Goal: Information Seeking & Learning: Learn about a topic

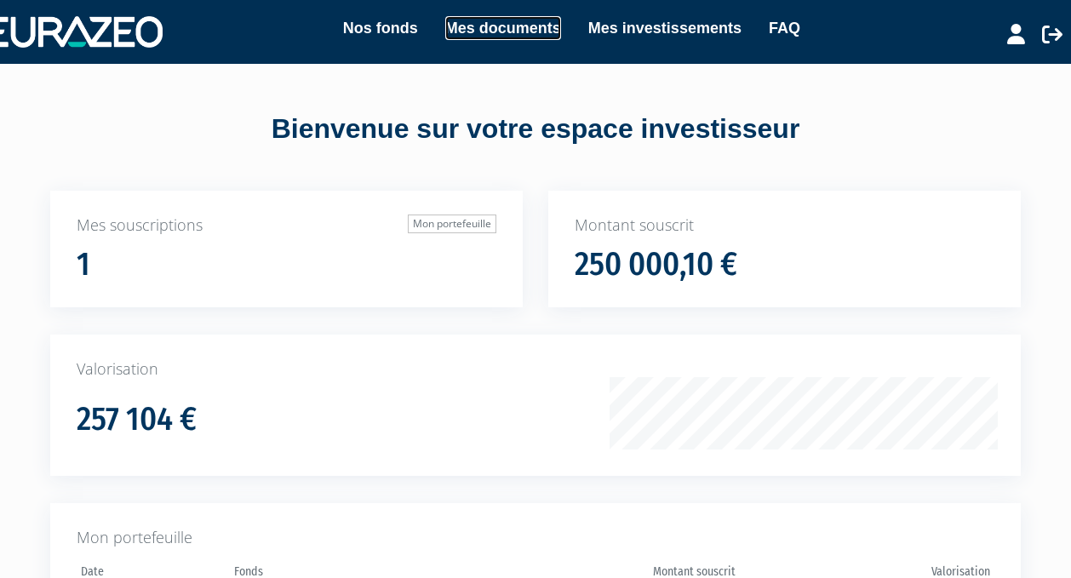
click at [522, 38] on link "Mes documents" at bounding box center [503, 28] width 116 height 24
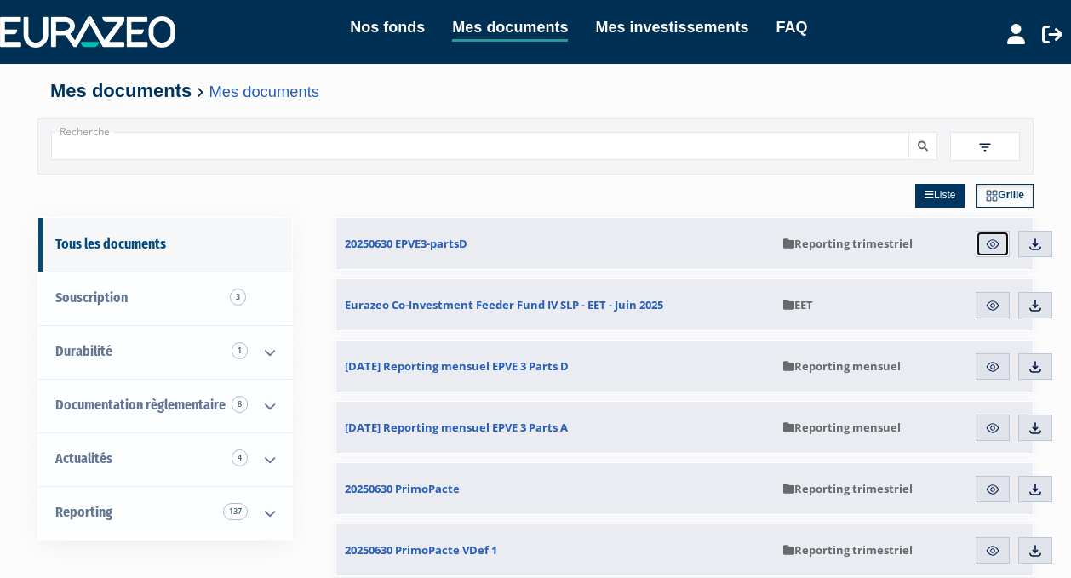
click at [998, 247] on img at bounding box center [992, 244] width 15 height 15
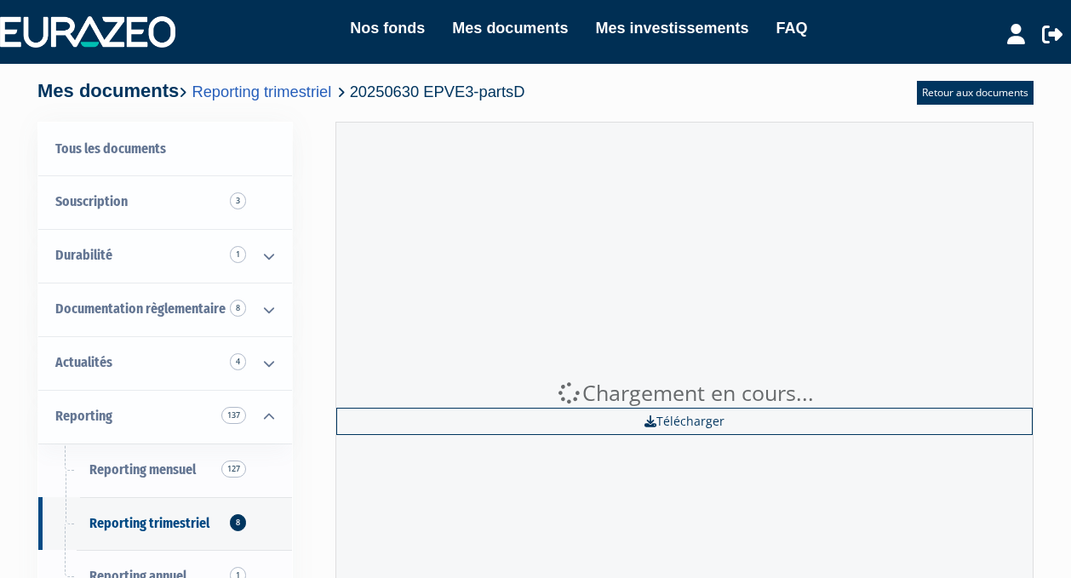
click at [995, 245] on div "Chargement en cours... Télécharger" at bounding box center [684, 407] width 698 height 570
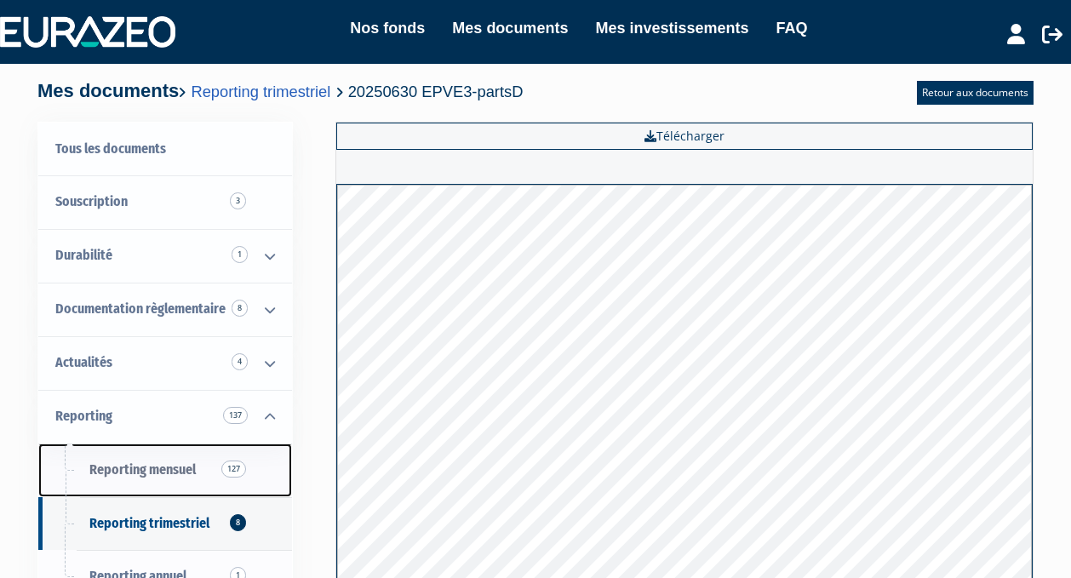
click at [197, 466] on link "Reporting mensuel 127" at bounding box center [165, 470] width 254 height 54
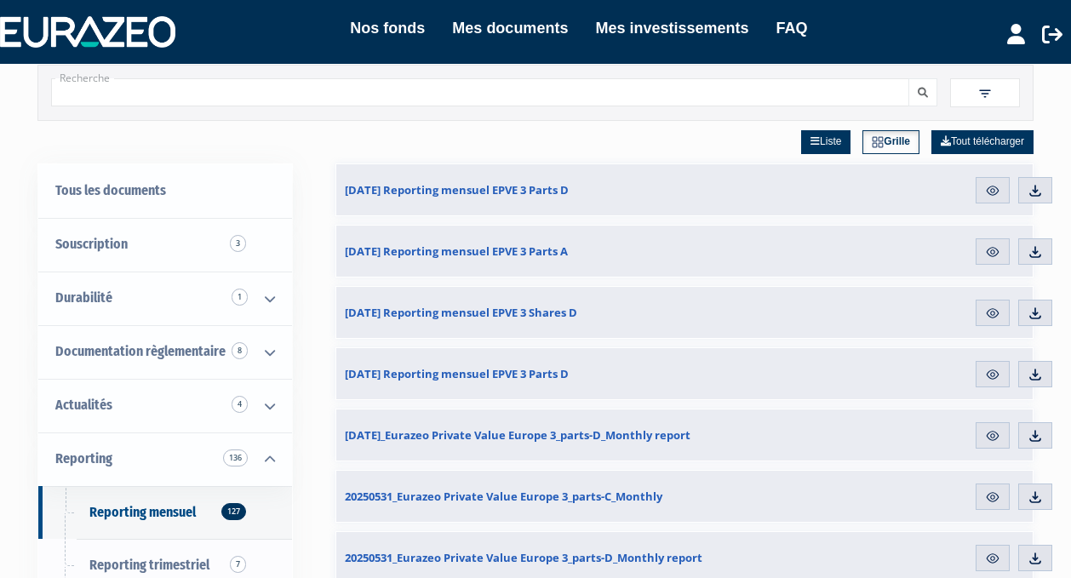
scroll to position [53, 0]
click at [999, 197] on img at bounding box center [992, 191] width 15 height 15
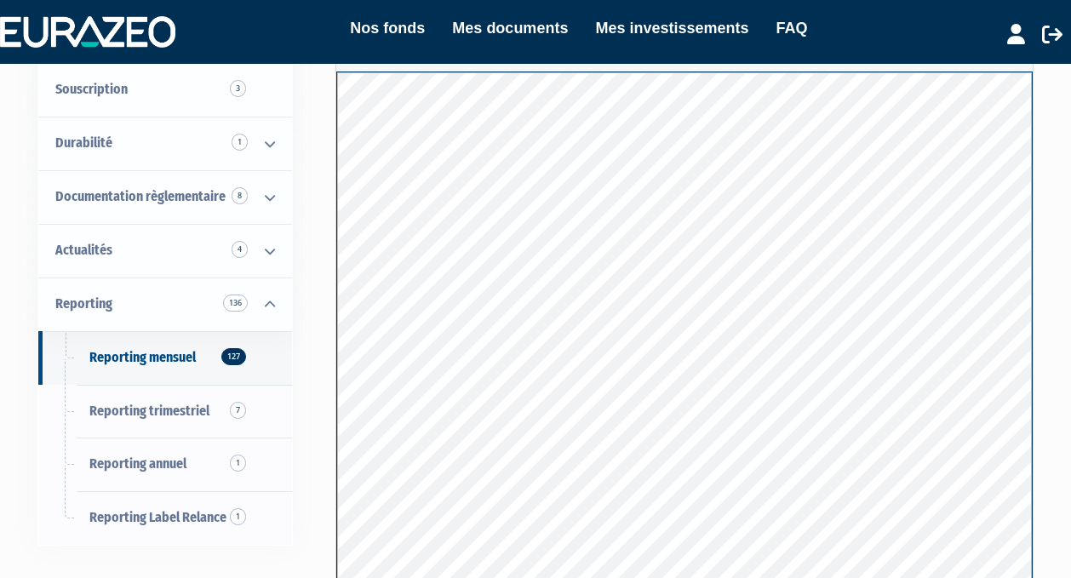
scroll to position [111, 0]
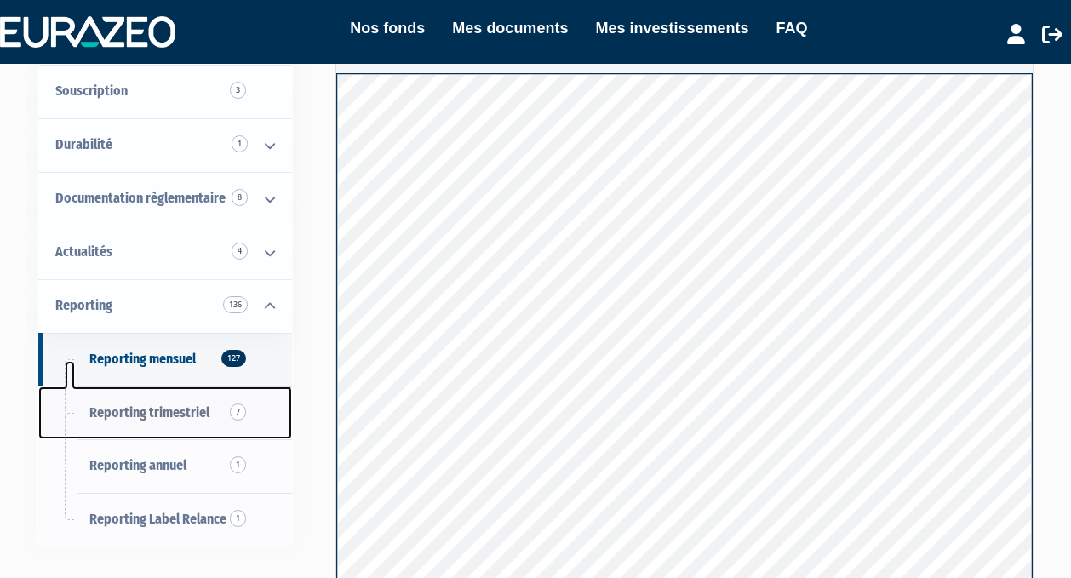
click at [169, 438] on link "Reporting trimestriel 7" at bounding box center [165, 413] width 254 height 54
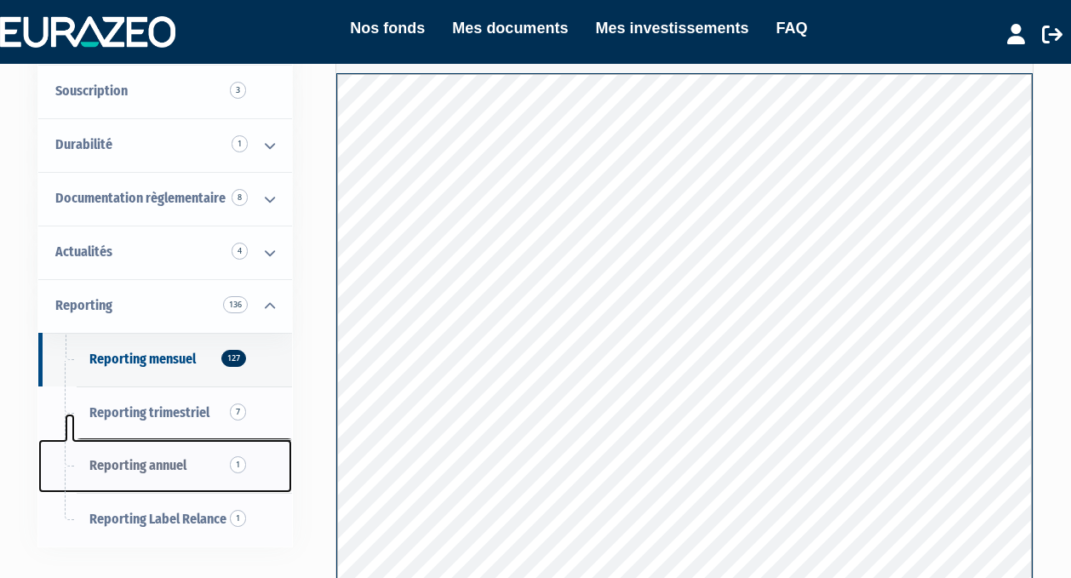
click at [174, 475] on link "Reporting annuel 1" at bounding box center [165, 466] width 254 height 54
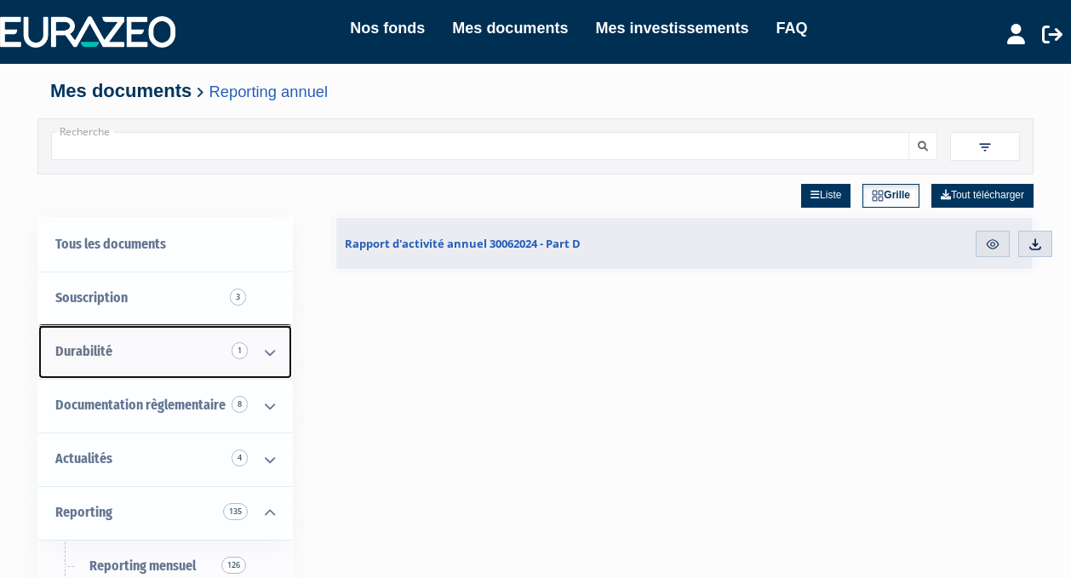
click at [214, 334] on link "Durabilité 1" at bounding box center [165, 352] width 254 height 54
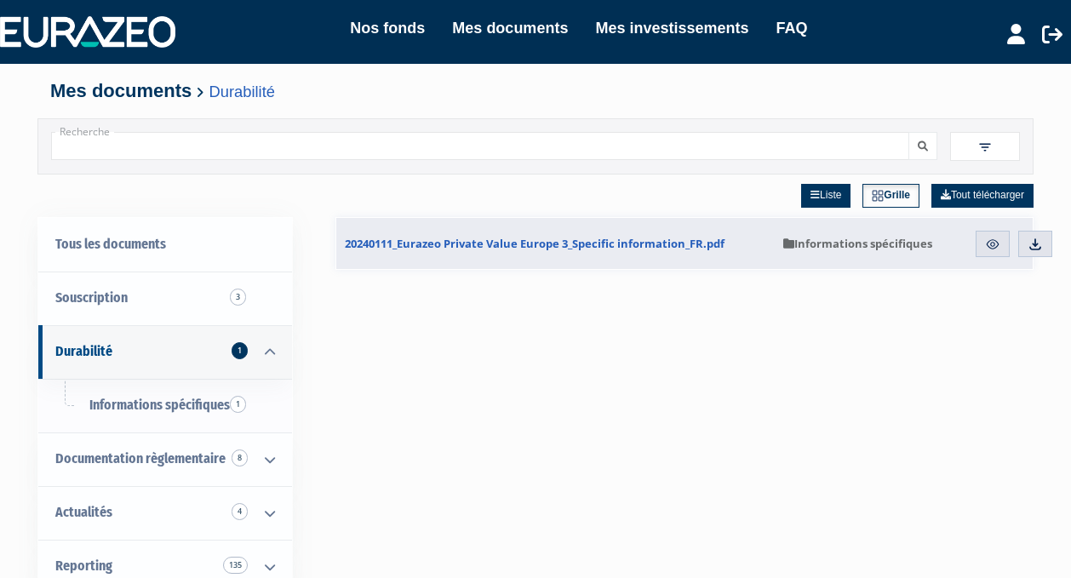
scroll to position [27, 0]
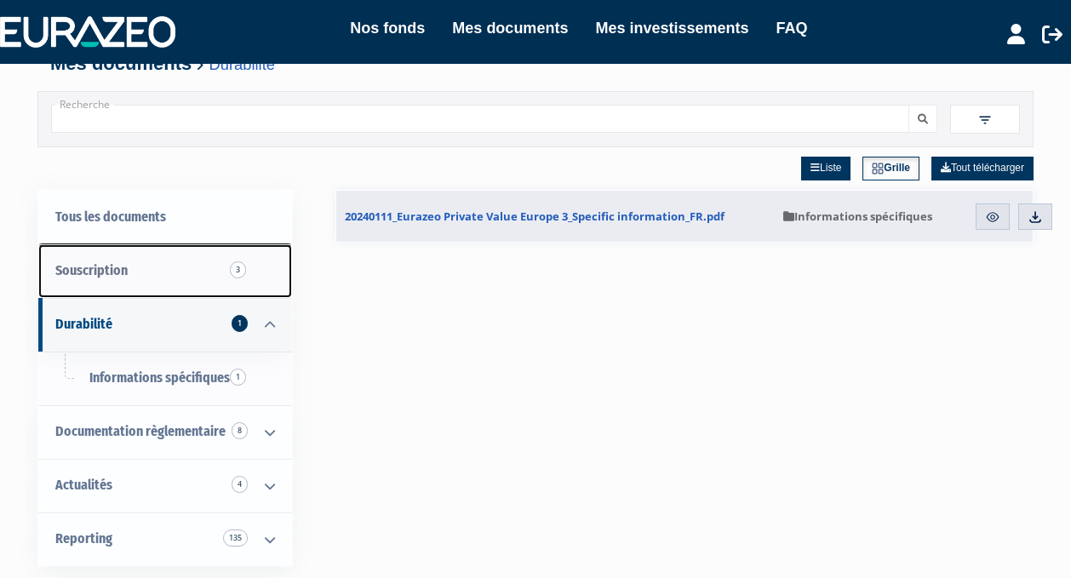
click at [204, 282] on link "Souscription 3" at bounding box center [165, 271] width 254 height 54
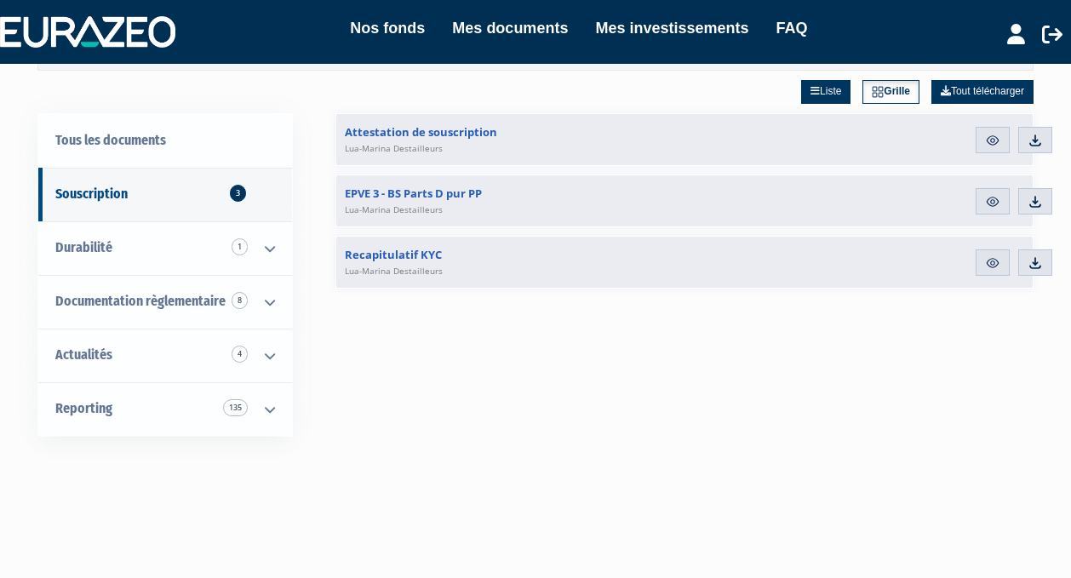
scroll to position [103, 0]
click at [426, 31] on li "Mes documents" at bounding box center [496, 28] width 143 height 25
click at [402, 35] on link "Nos fonds" at bounding box center [387, 28] width 75 height 24
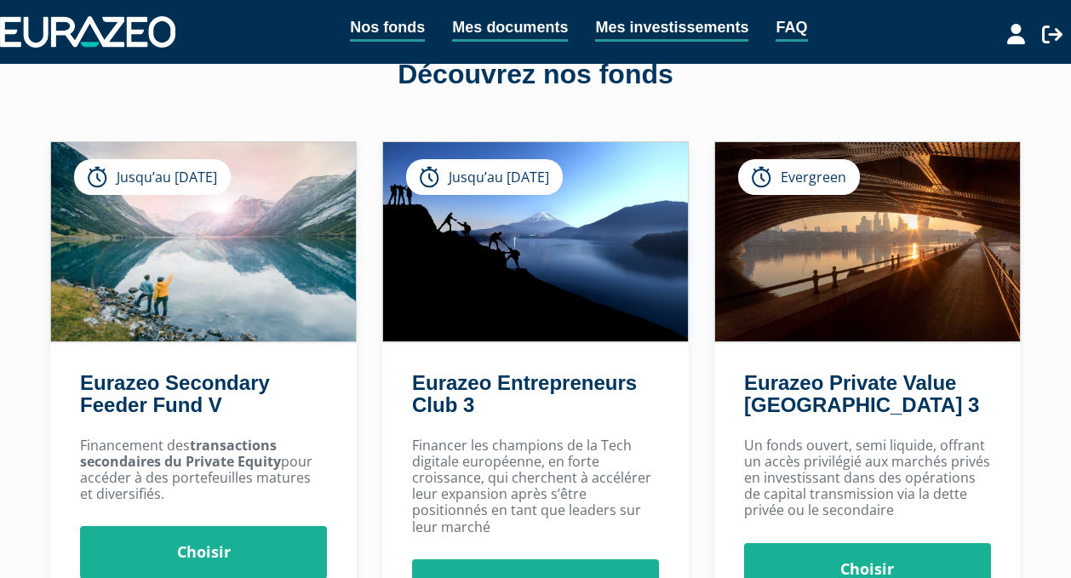
scroll to position [57, 0]
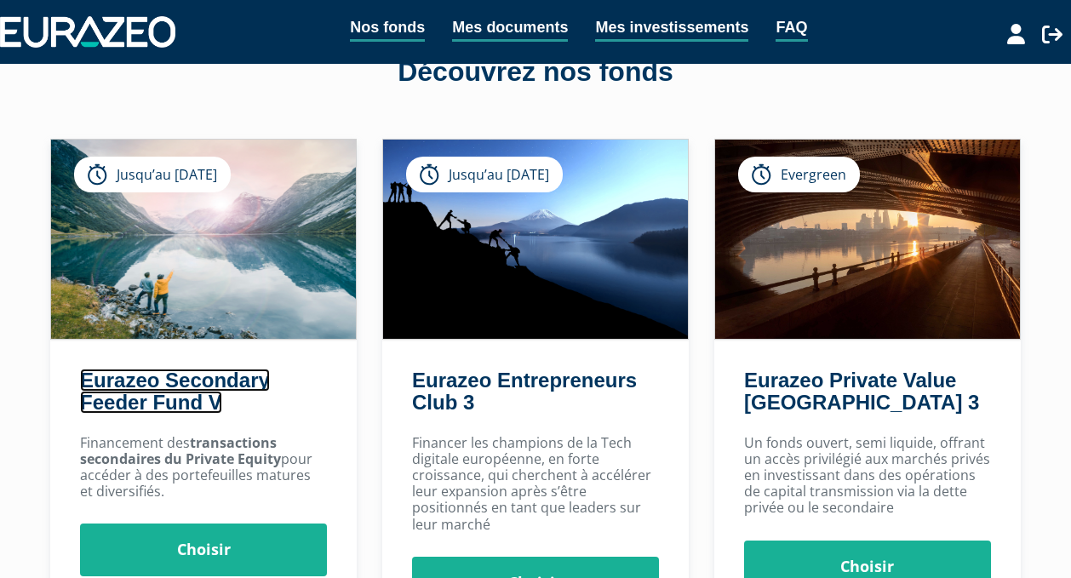
click at [195, 386] on link "Eurazeo Secondary Feeder Fund V" at bounding box center [175, 391] width 190 height 45
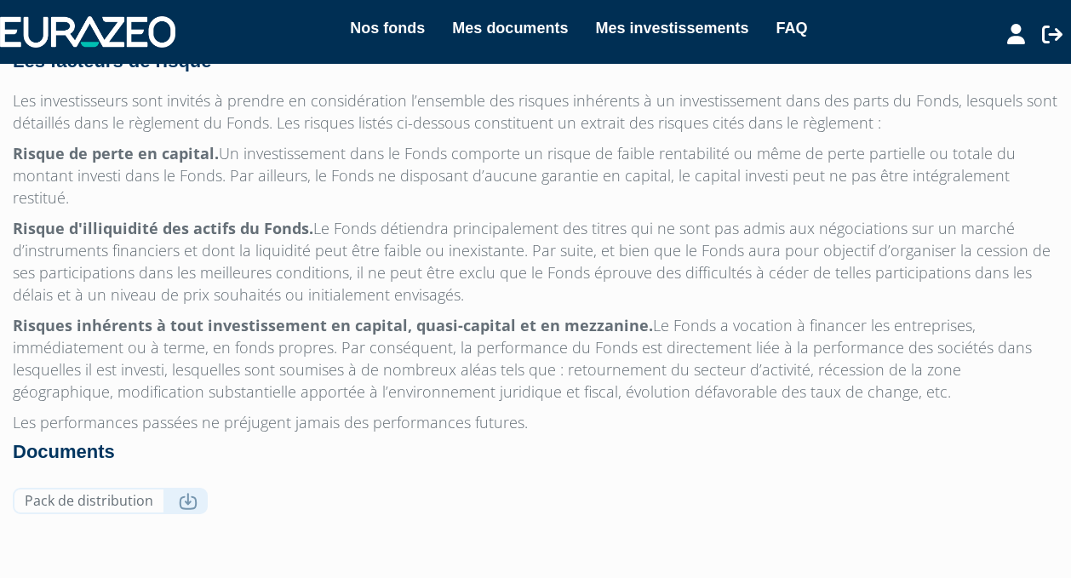
scroll to position [1552, 0]
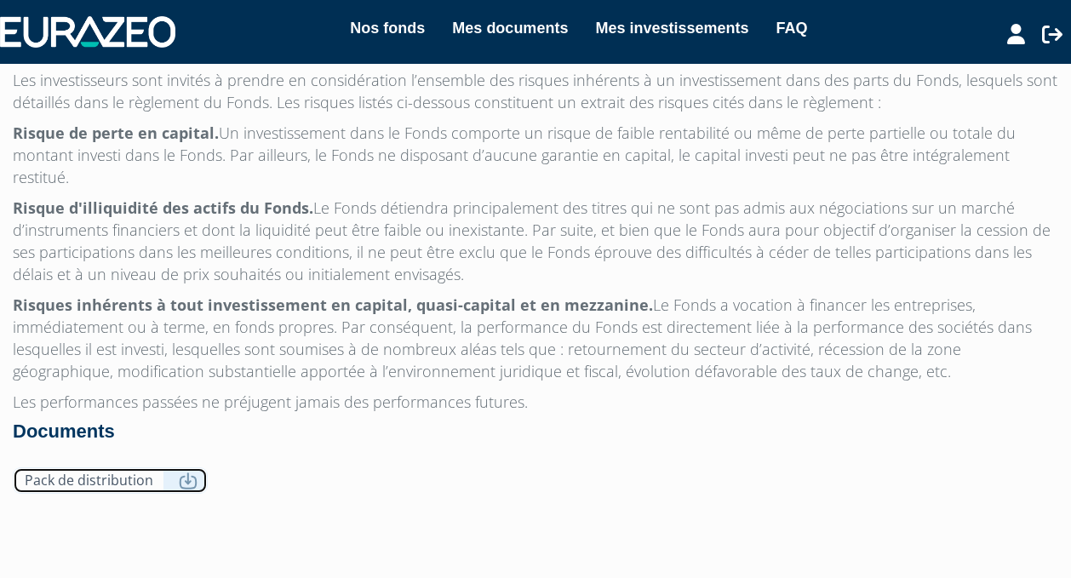
click at [109, 467] on link "Pack de distribution" at bounding box center [110, 480] width 195 height 26
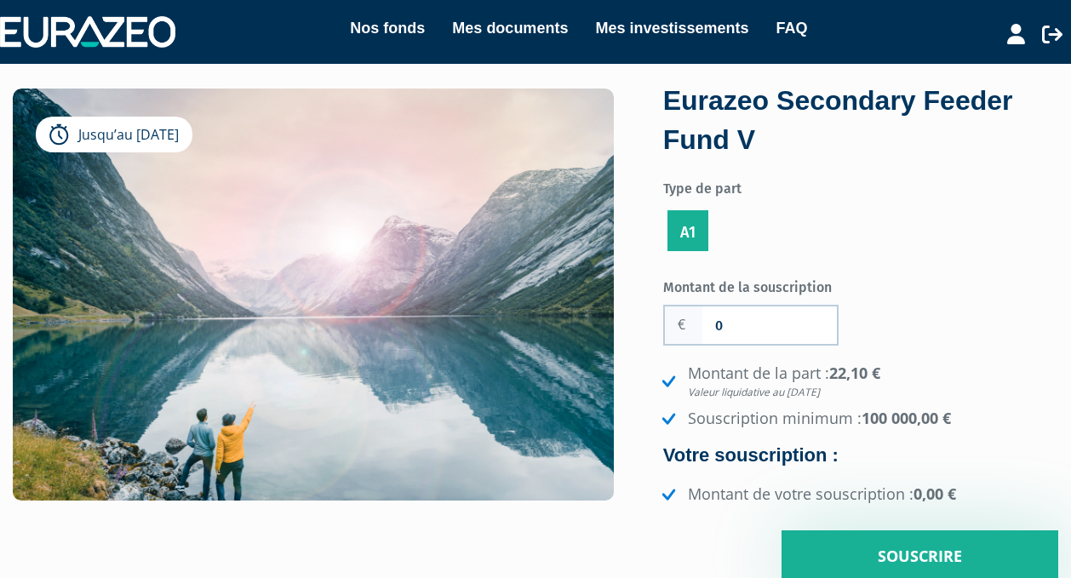
scroll to position [0, 0]
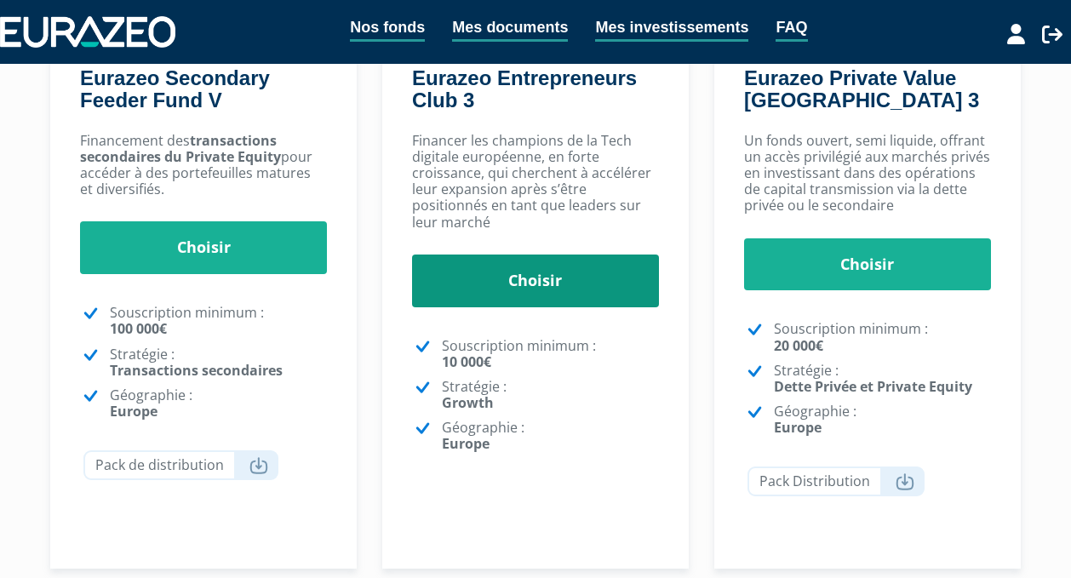
scroll to position [539, 0]
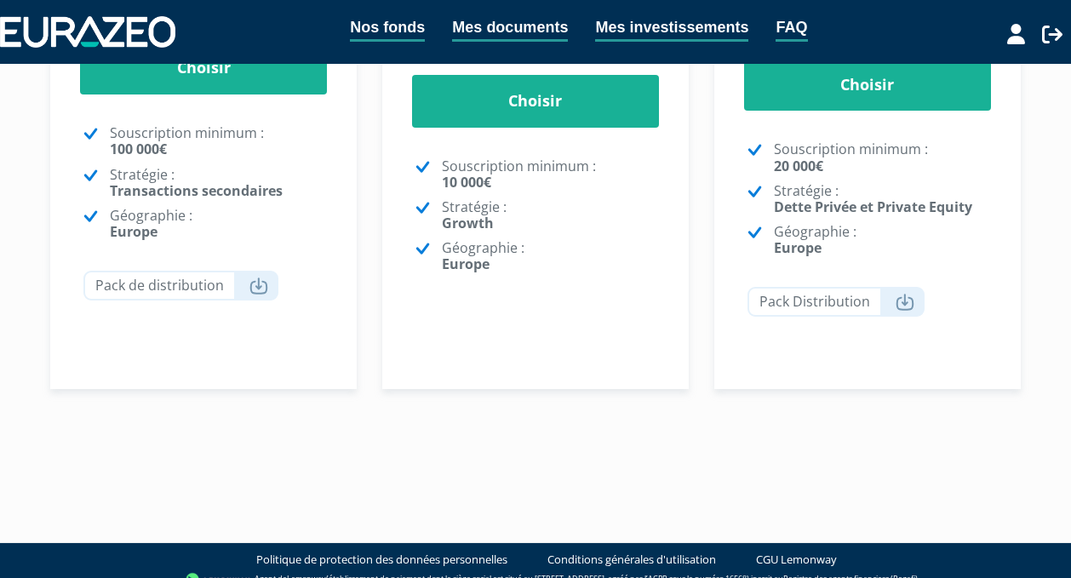
click at [519, 302] on div "Financer les champions de la Tech digitale européenne, en forte croissance, qui…" at bounding box center [535, 145] width 306 height 401
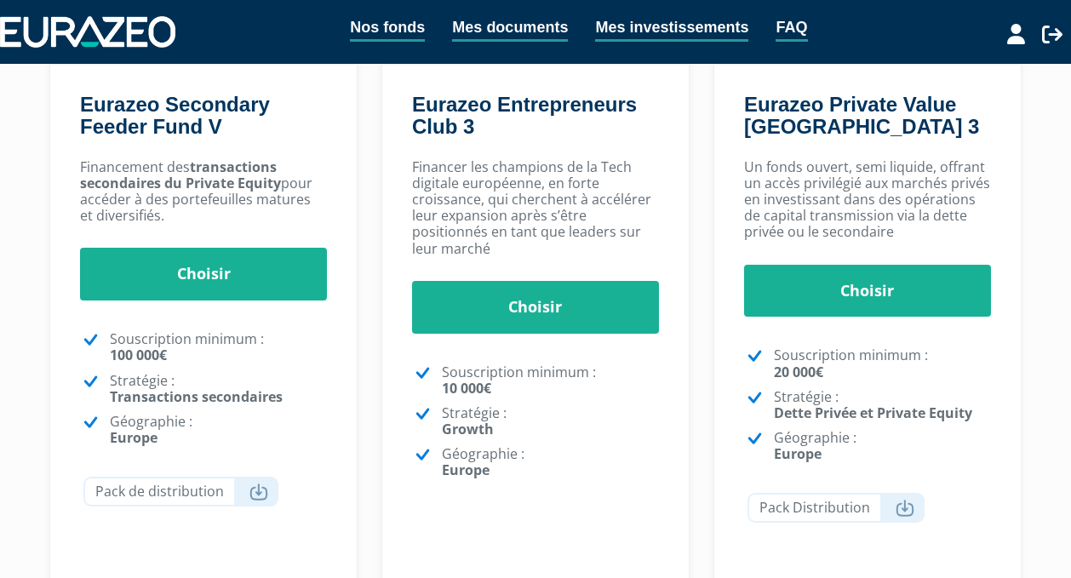
scroll to position [316, 0]
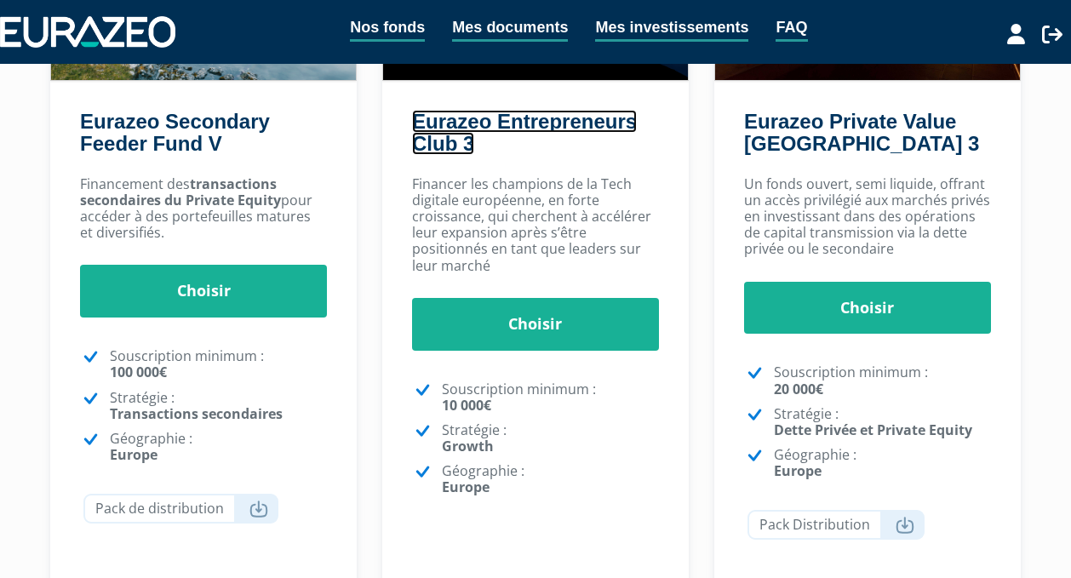
click at [522, 123] on link "Eurazeo Entrepreneurs Club 3" at bounding box center [524, 132] width 225 height 45
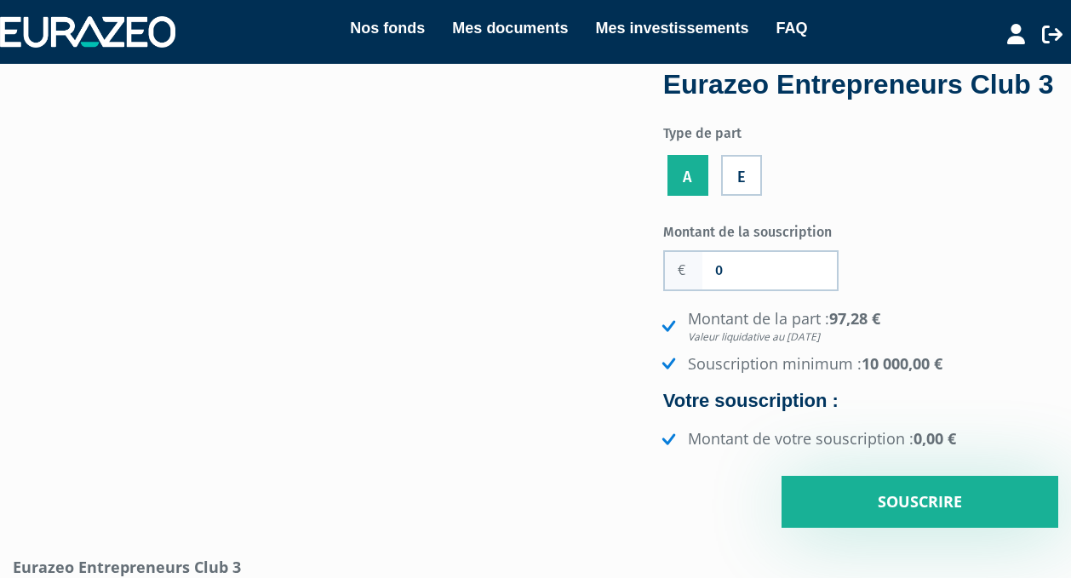
scroll to position [62, 0]
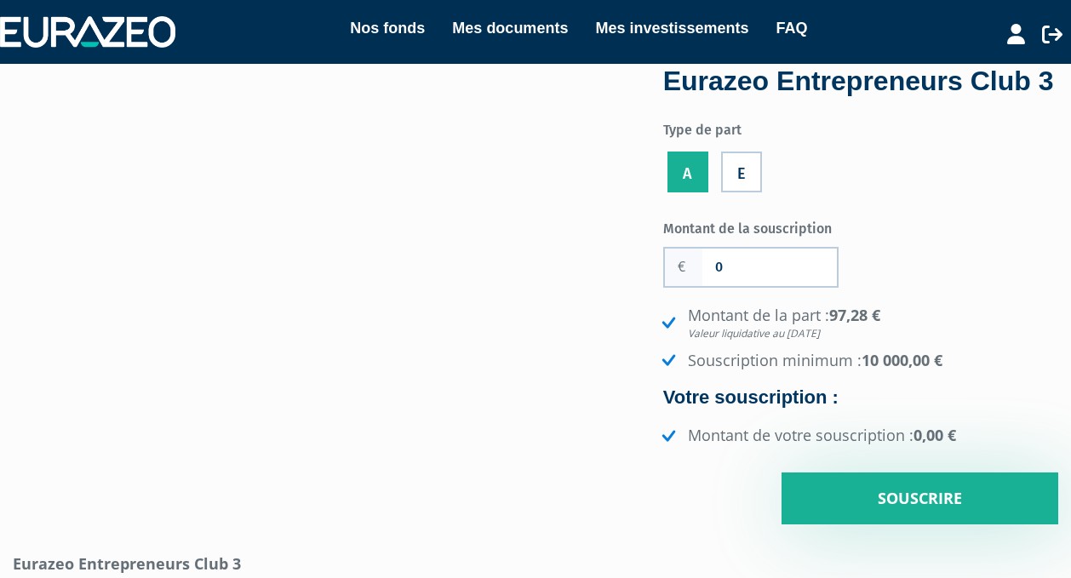
click at [731, 169] on li "E" at bounding box center [741, 168] width 49 height 55
click at [745, 174] on label "E" at bounding box center [741, 172] width 41 height 41
click at [0, 0] on input "E" at bounding box center [0, 0] width 0 height 0
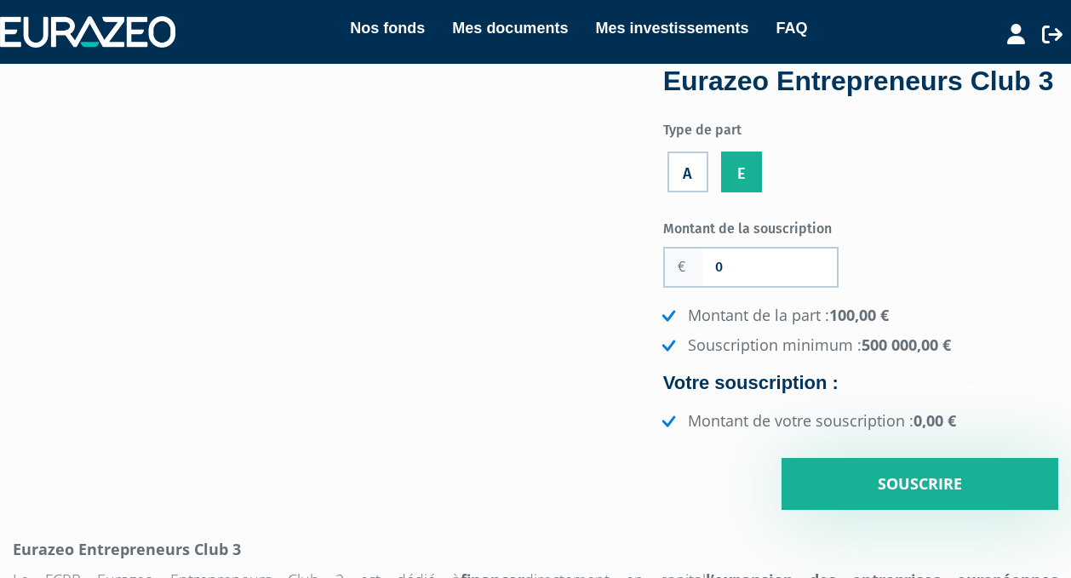
click at [715, 183] on ul "A E" at bounding box center [860, 172] width 395 height 49
click at [698, 178] on label "A" at bounding box center [687, 172] width 41 height 41
click at [0, 0] on input "A" at bounding box center [0, 0] width 0 height 0
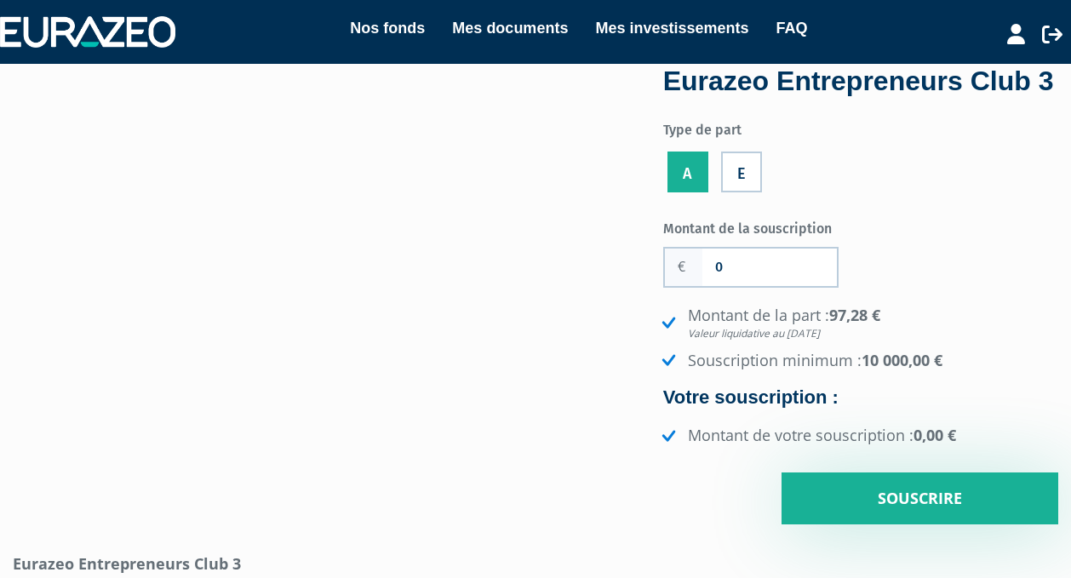
click at [735, 171] on label "E" at bounding box center [741, 172] width 41 height 41
click at [0, 0] on input "E" at bounding box center [0, 0] width 0 height 0
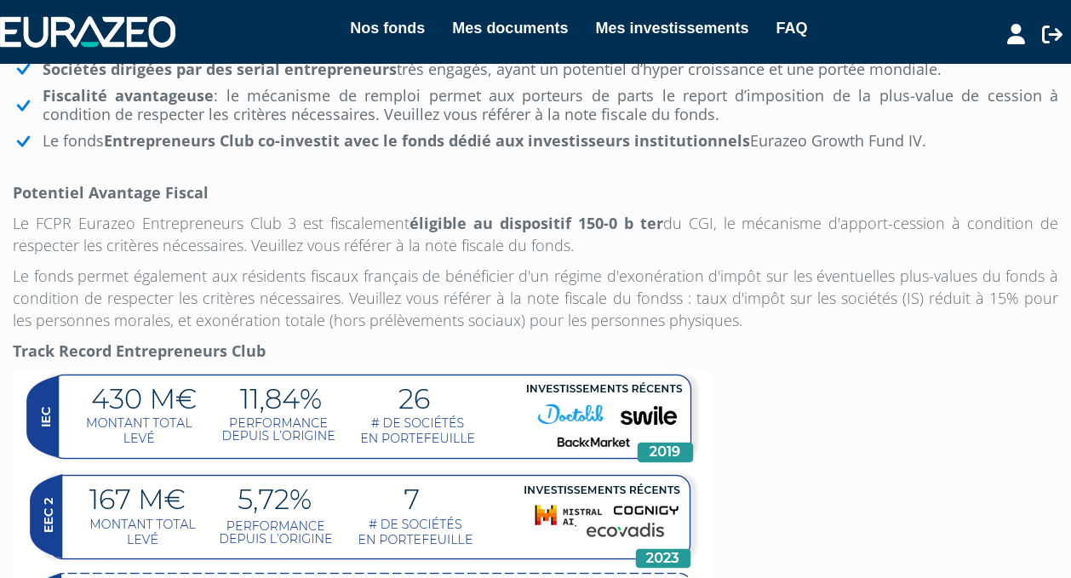
scroll to position [946, 0]
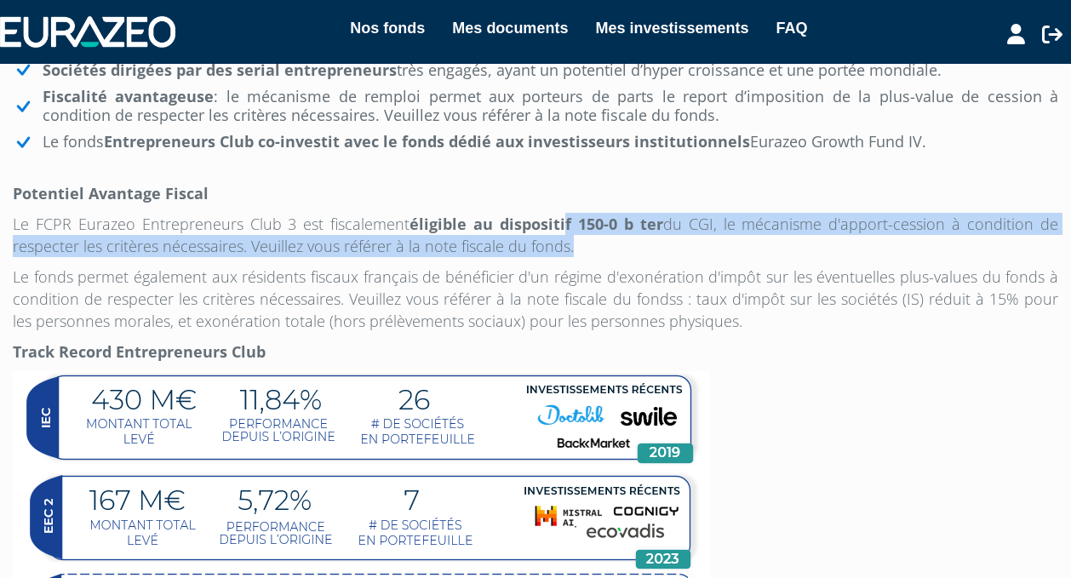
drag, startPoint x: 566, startPoint y: 220, endPoint x: 668, endPoint y: 241, distance: 104.3
click at [671, 241] on p "Le FCPR Eurazeo Entrepreneurs Club 3 est fiscalement éligible au dispositif 150…" at bounding box center [535, 235] width 1045 height 44
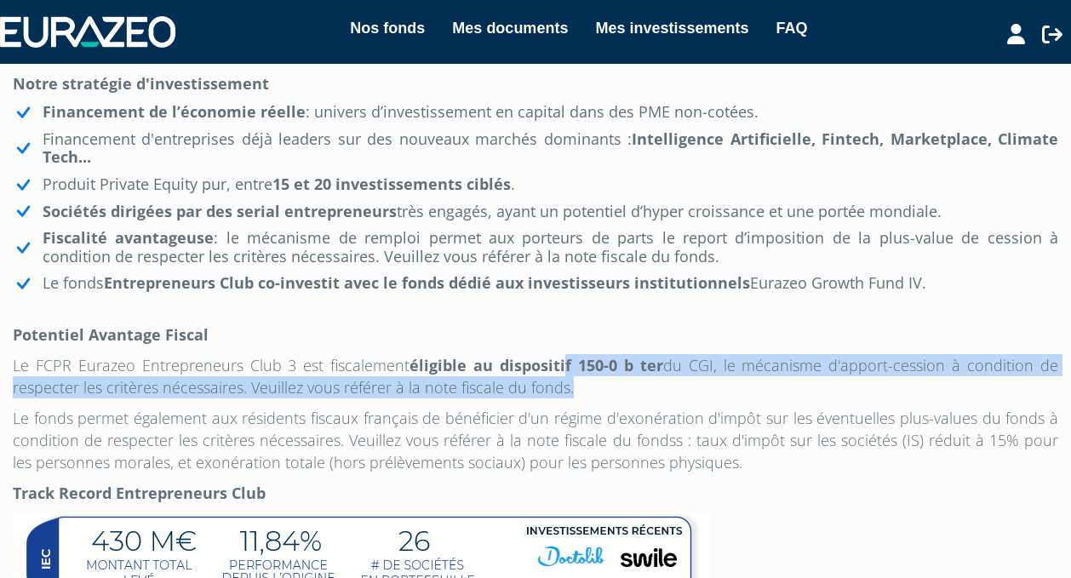
scroll to position [783, 0]
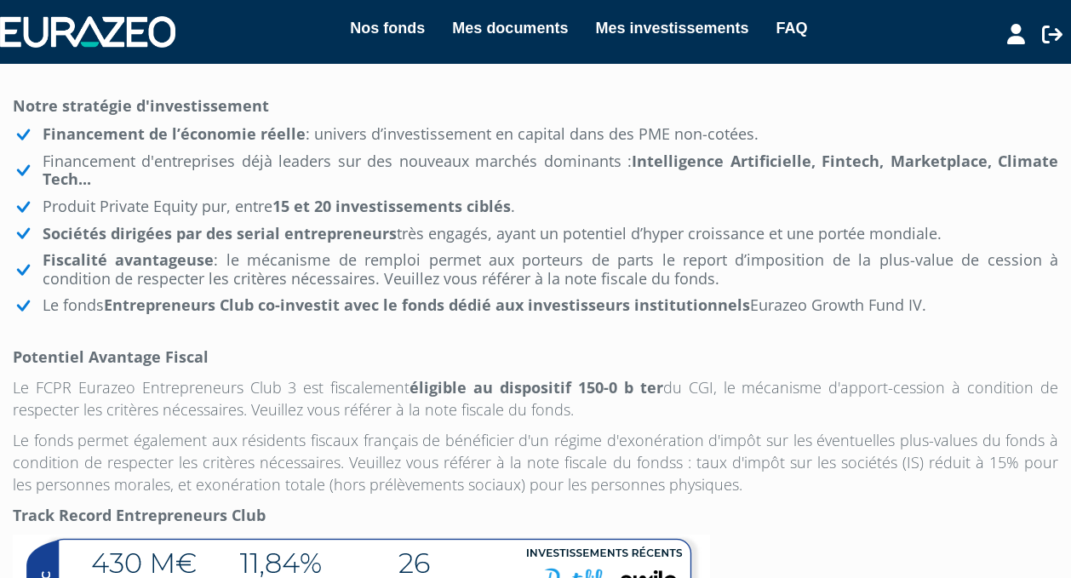
click at [575, 331] on p at bounding box center [535, 326] width 1045 height 22
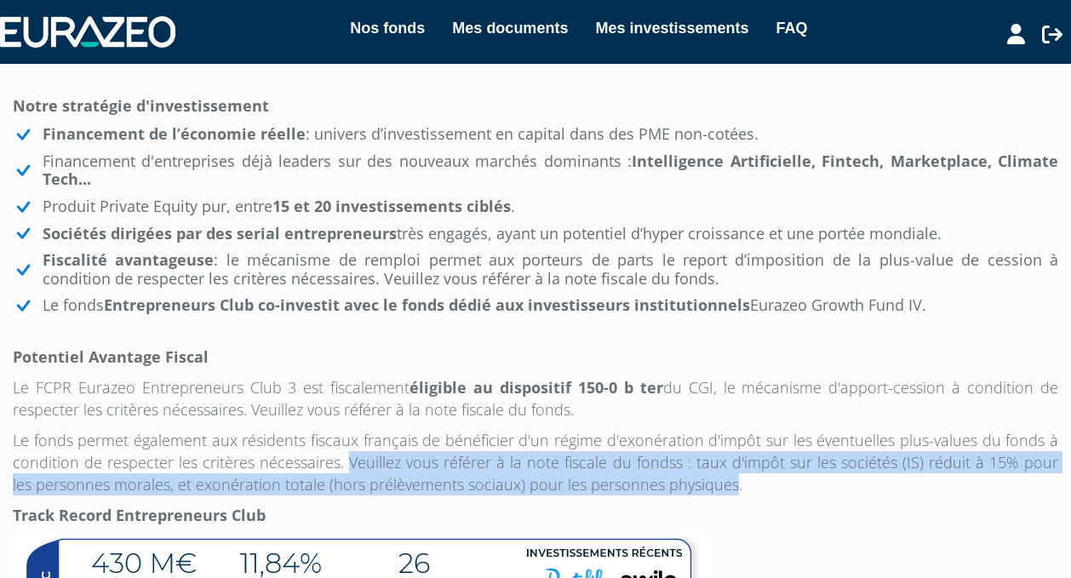
drag, startPoint x: 344, startPoint y: 467, endPoint x: 705, endPoint y: 495, distance: 362.0
click at [705, 495] on div "Eurazeo Entrepreneurs Club 3 Le FCPR Eurazeo Entrepreneurs Club 3 est dédié à f…" at bounding box center [535, 365] width 1045 height 1097
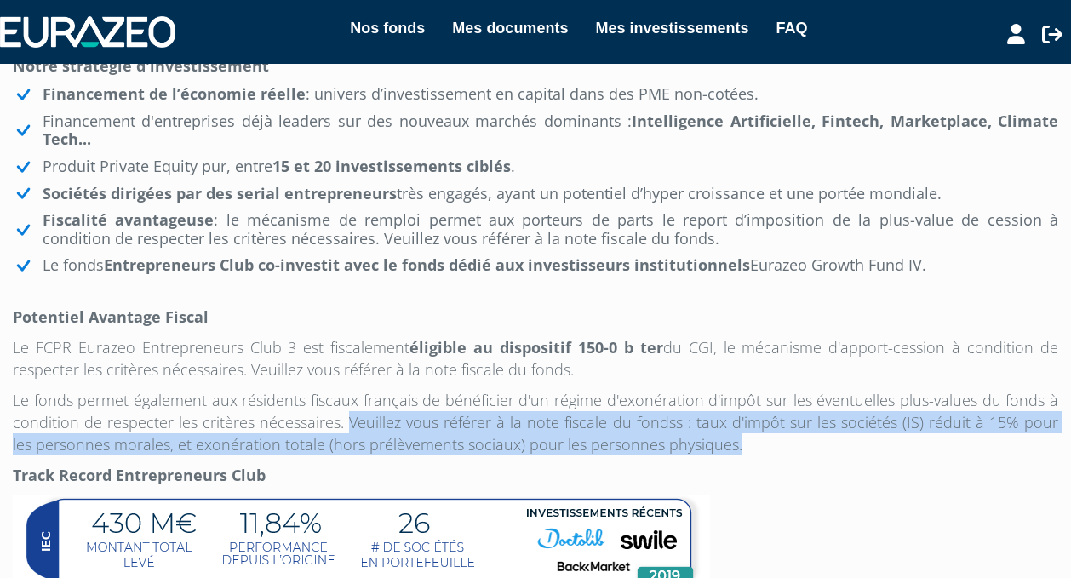
scroll to position [820, 0]
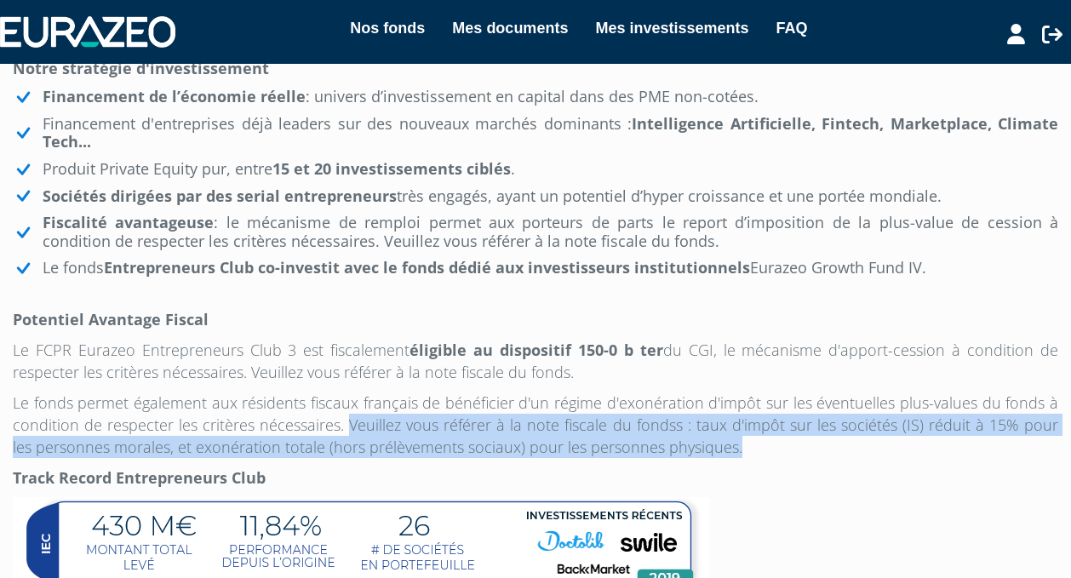
click at [660, 458] on div "Eurazeo Entrepreneurs Club 3 Le FCPR Eurazeo Entrepreneurs Club 3 est dédié à f…" at bounding box center [535, 328] width 1045 height 1097
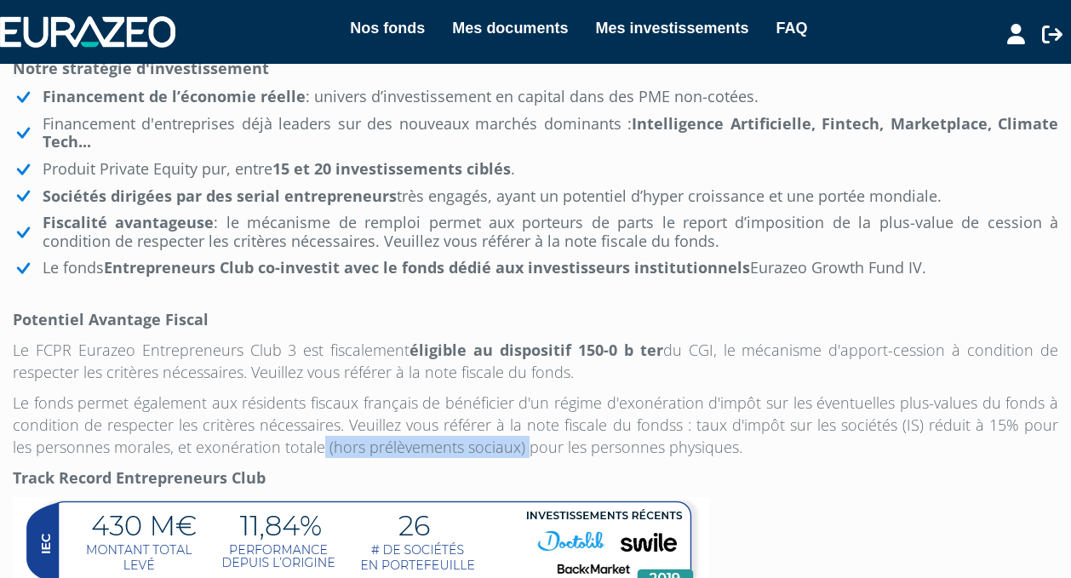
drag, startPoint x: 500, startPoint y: 449, endPoint x: 296, endPoint y: 447, distance: 203.4
click at [296, 447] on p "Le fonds permet également aux résidents fiscaux français de bénéficier d'un rég…" at bounding box center [535, 425] width 1045 height 66
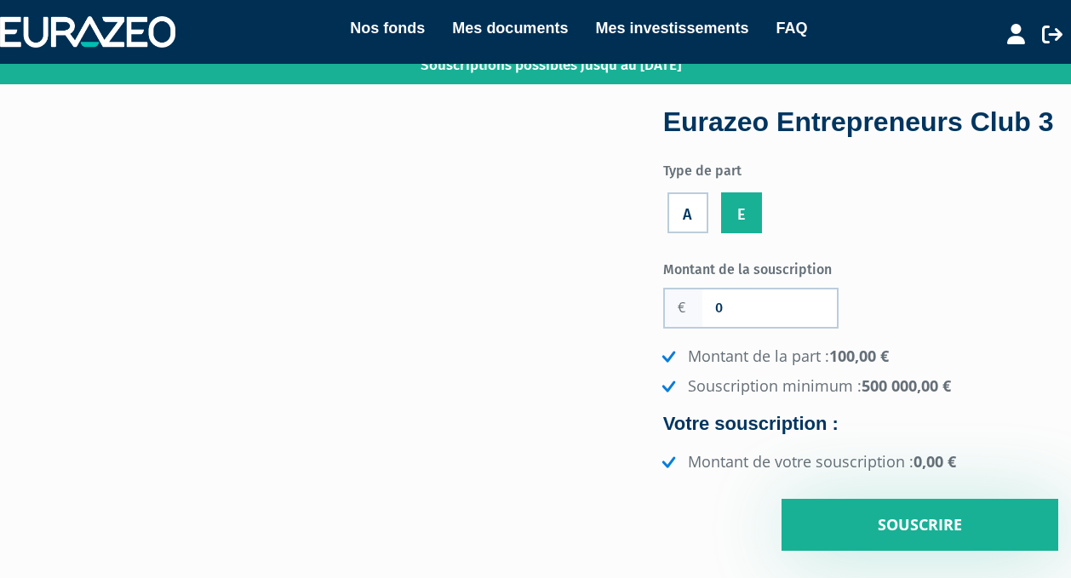
scroll to position [24, 0]
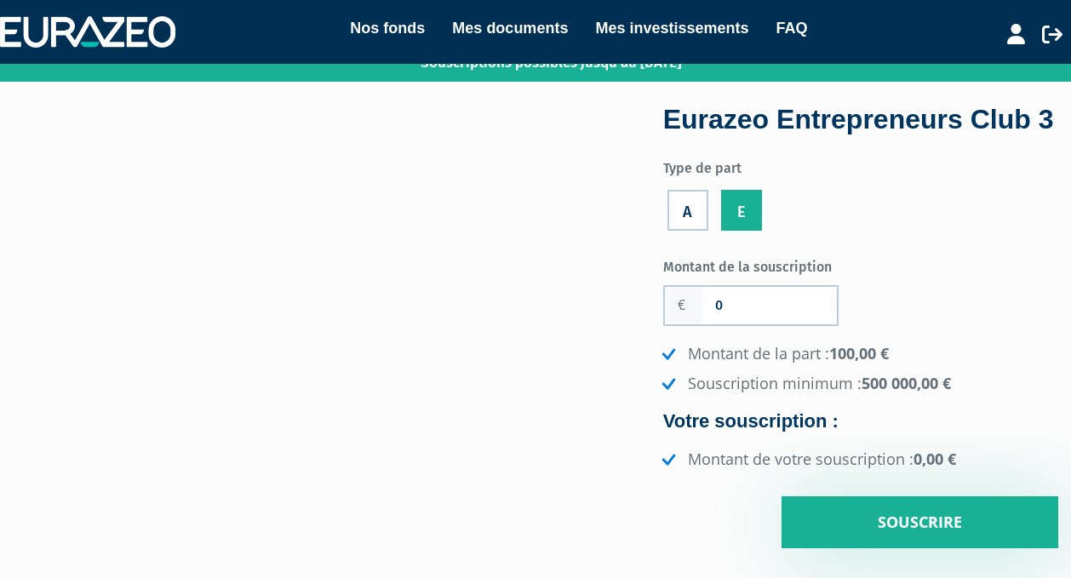
click at [693, 218] on label "A" at bounding box center [687, 210] width 41 height 41
click at [0, 0] on input "A" at bounding box center [0, 0] width 0 height 0
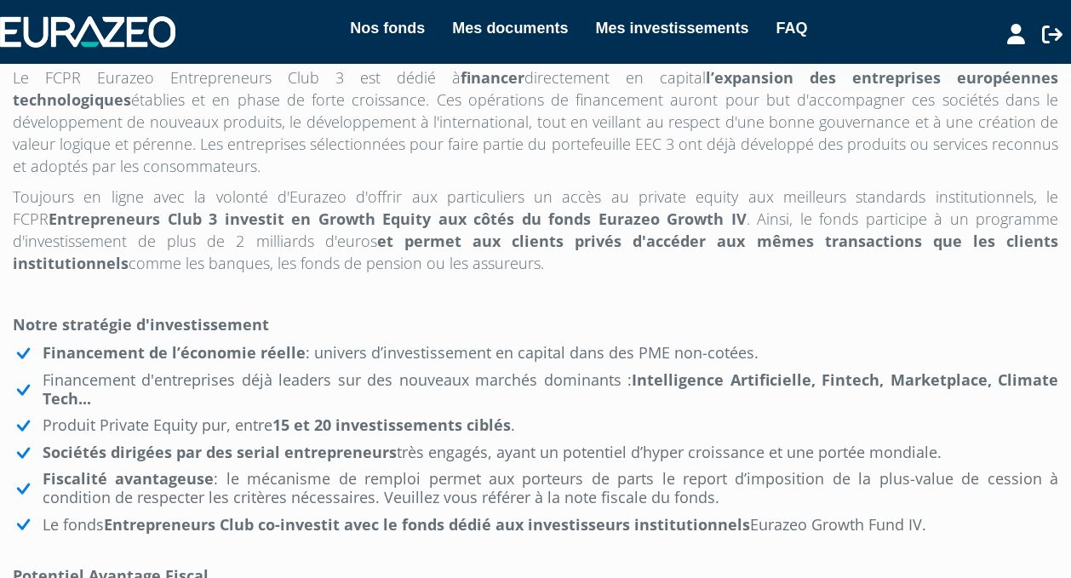
scroll to position [567, 0]
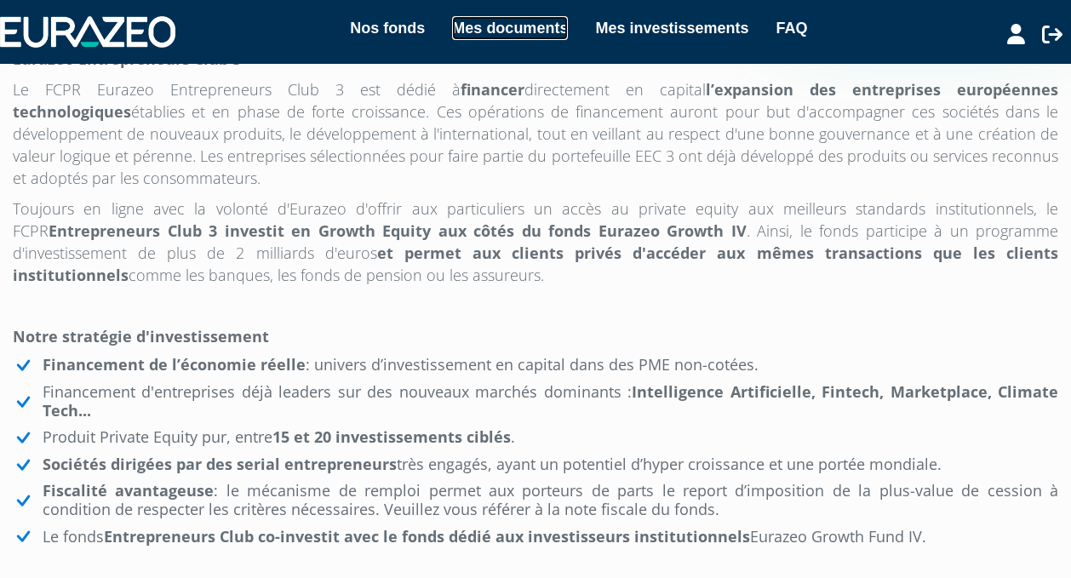
click at [546, 28] on link "Mes documents" at bounding box center [510, 28] width 116 height 24
